Goal: Information Seeking & Learning: Learn about a topic

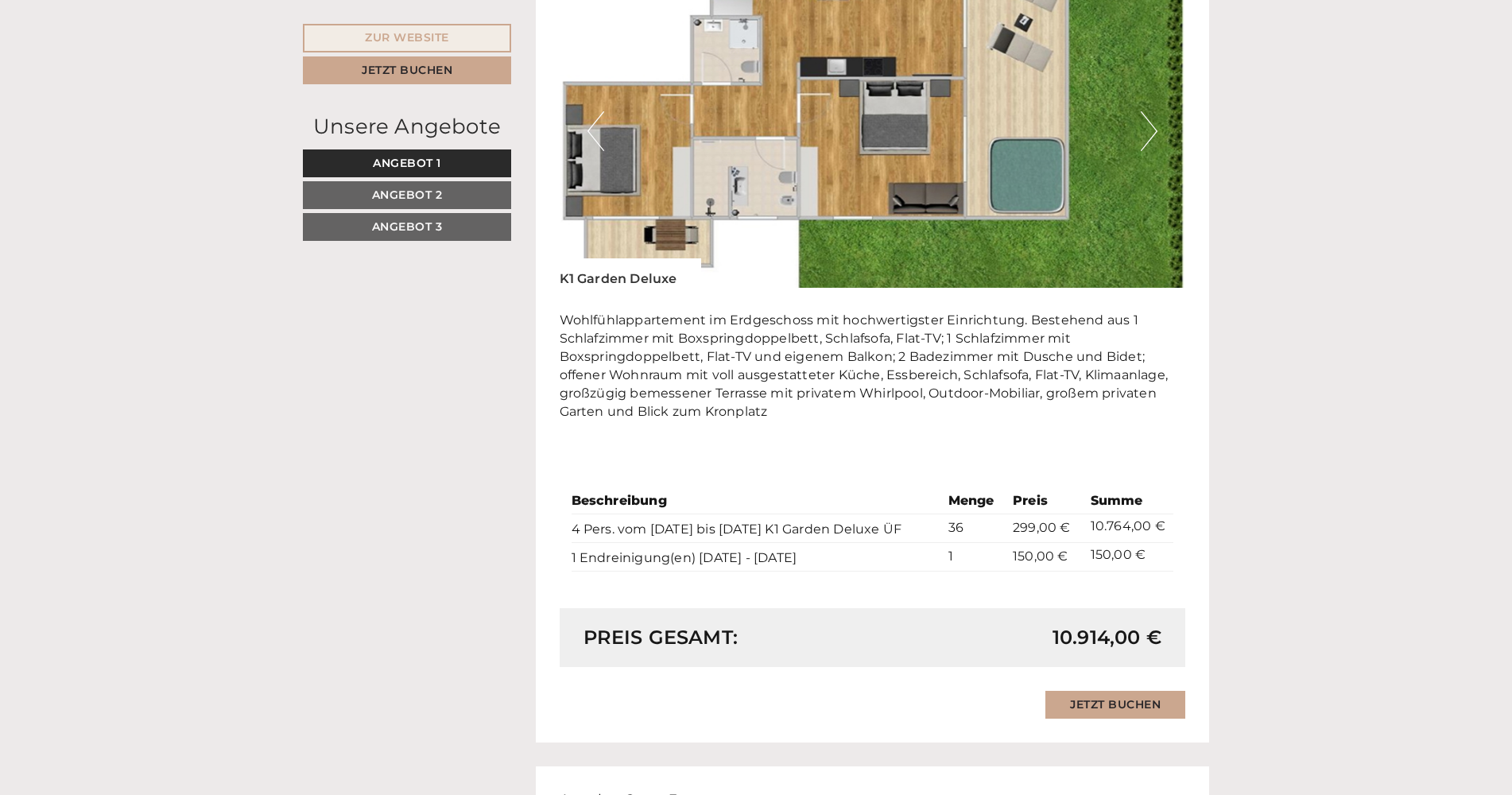
scroll to position [1231, 0]
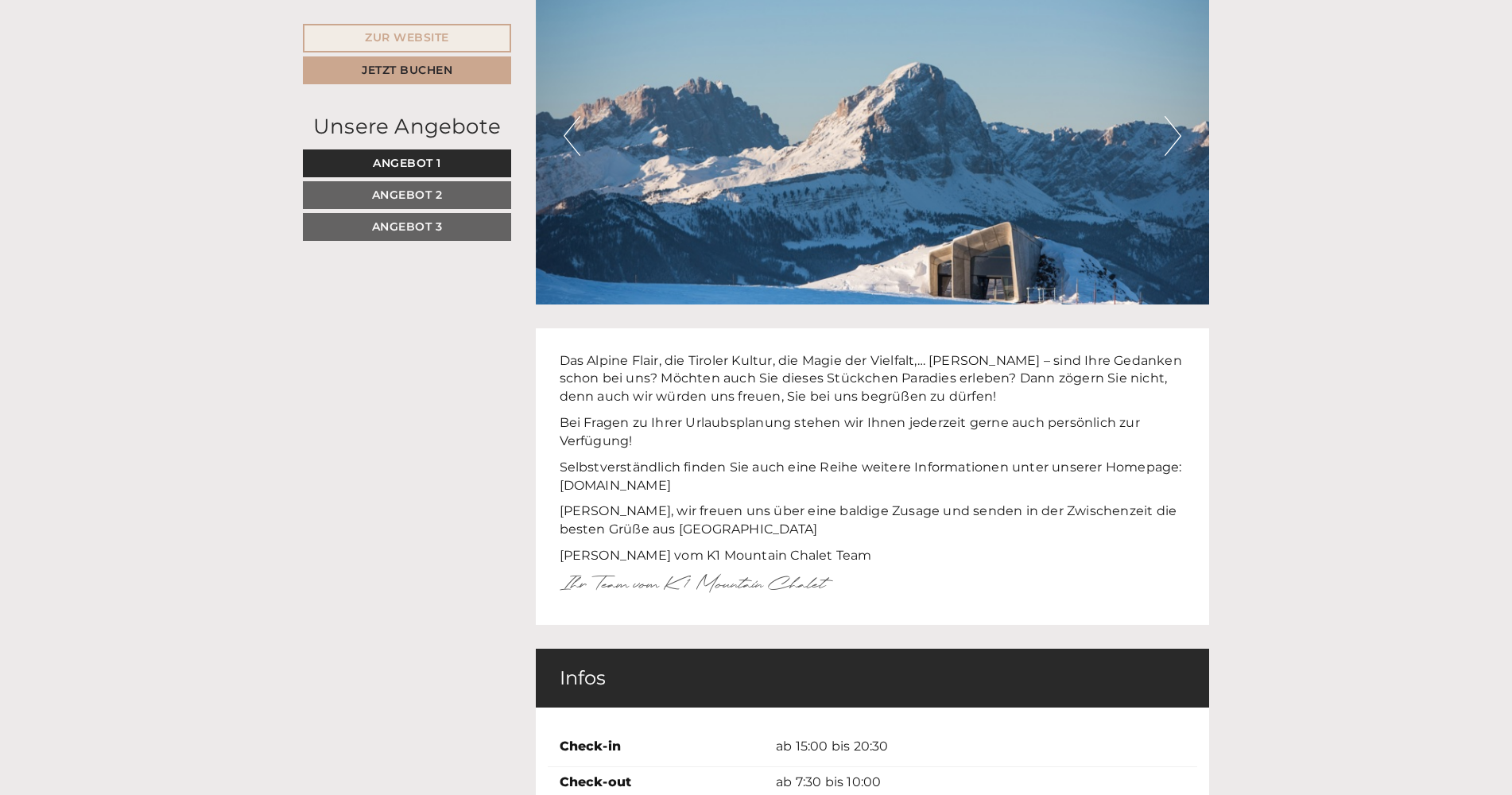
scroll to position [5274, 0]
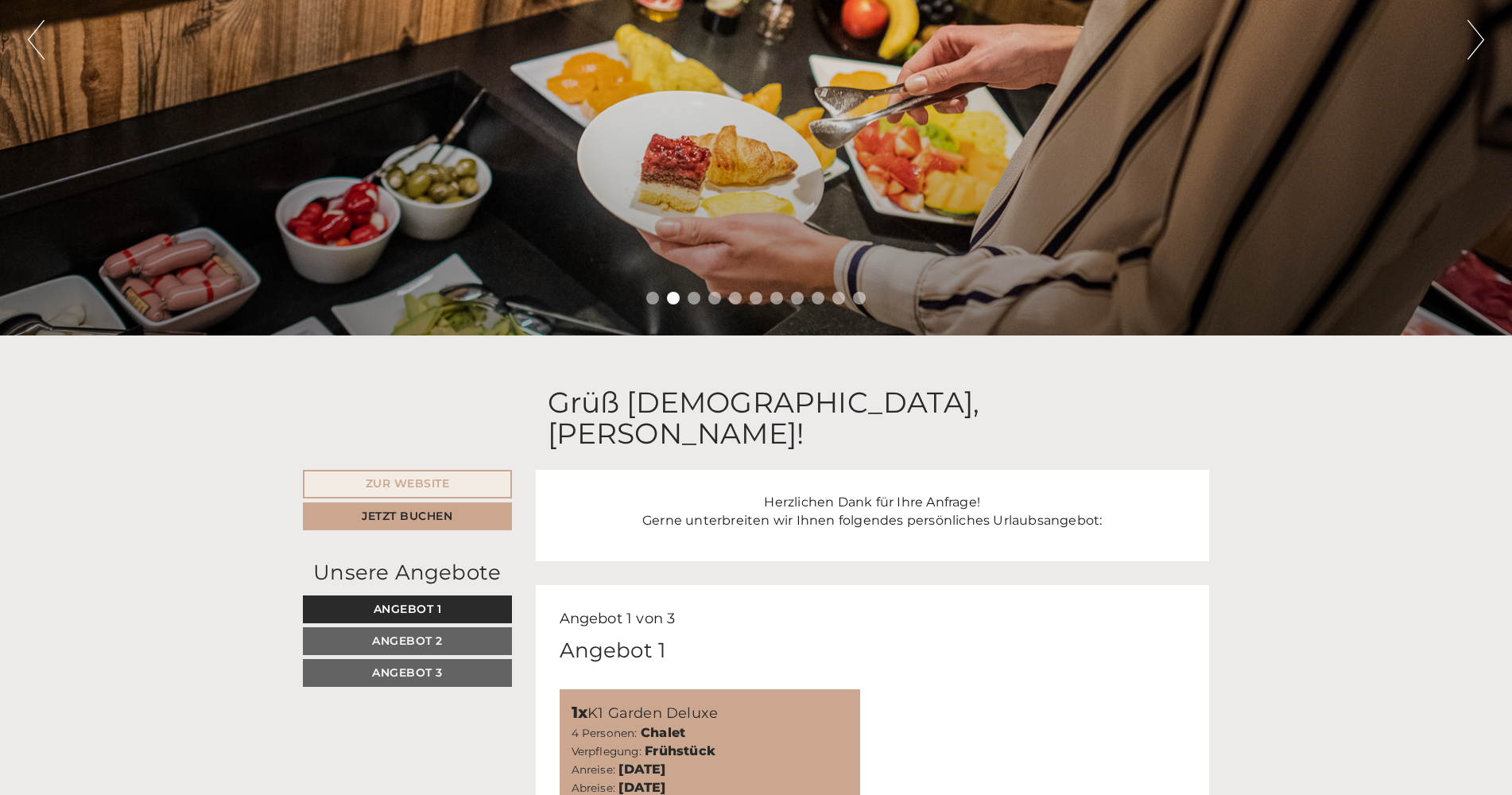
scroll to position [313, 0]
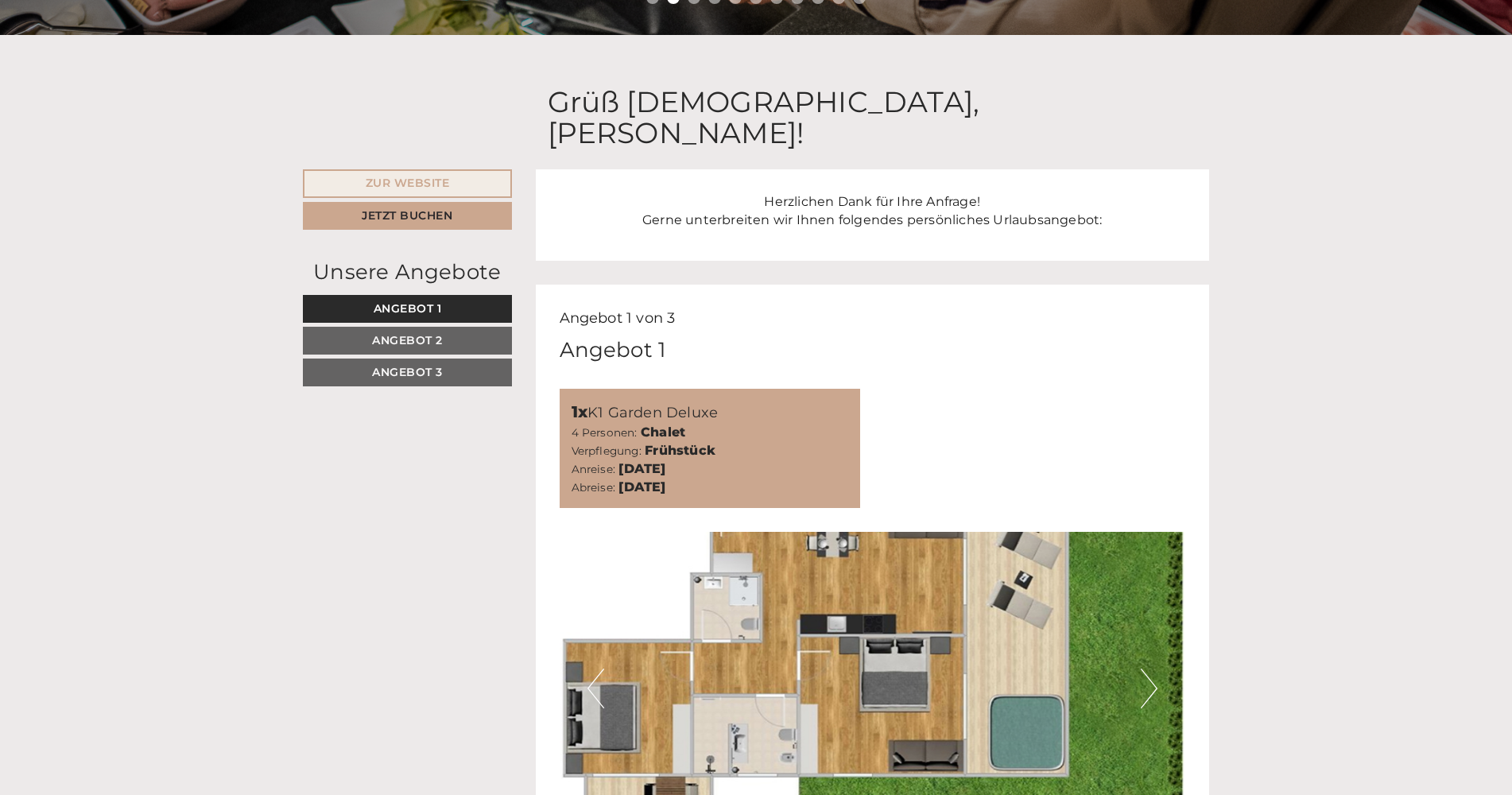
scroll to position [685, 0]
